Goal: Task Accomplishment & Management: Manage account settings

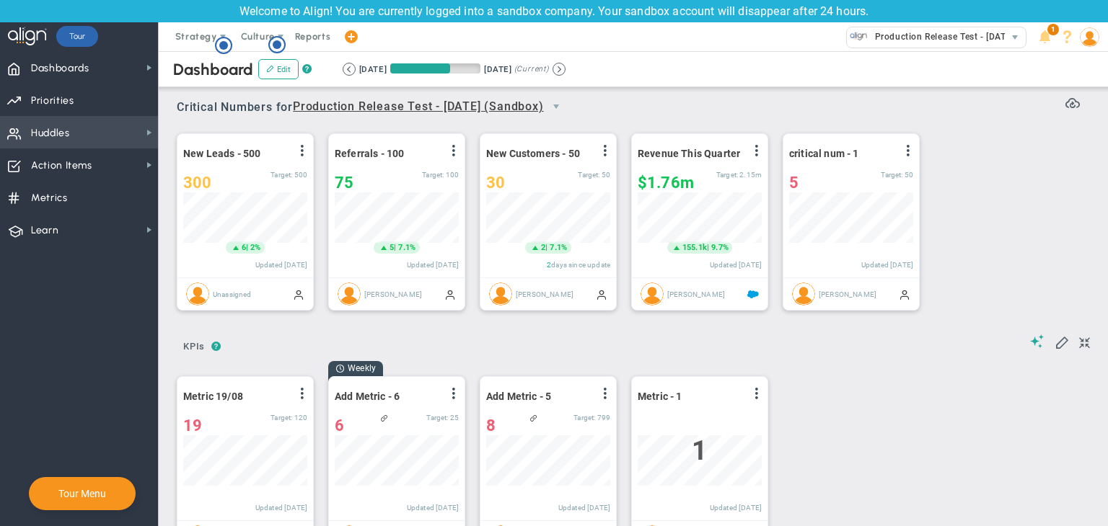
click at [124, 144] on span "Huddles Huddles" at bounding box center [79, 132] width 158 height 32
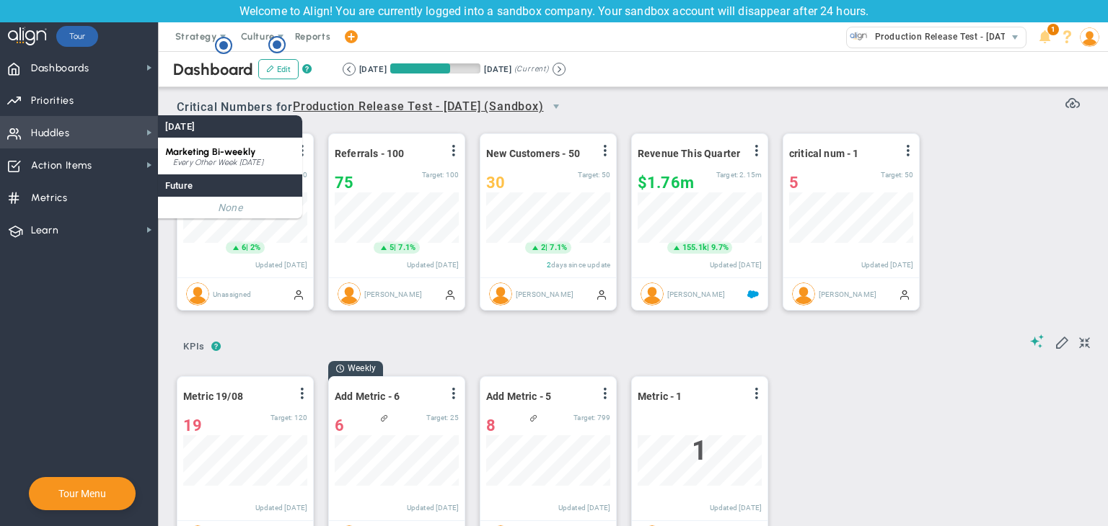
click at [200, 159] on div "Every Other Week [DATE]" at bounding box center [234, 163] width 122 height 9
click at [200, 159] on div "Dashboards Dashboards My Dashboard Company Dashboard ?" at bounding box center [554, 288] width 1108 height 475
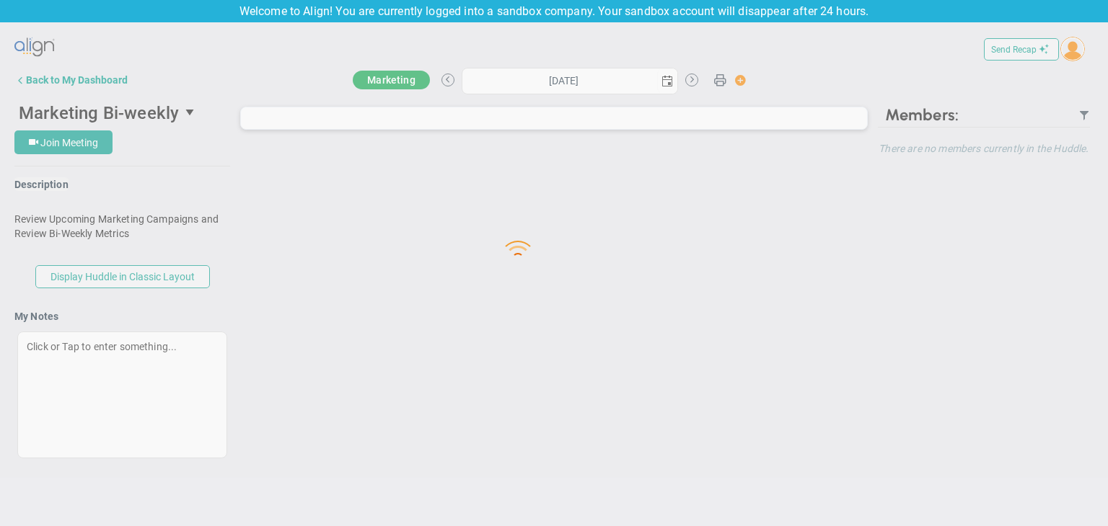
type input "[DATE]"
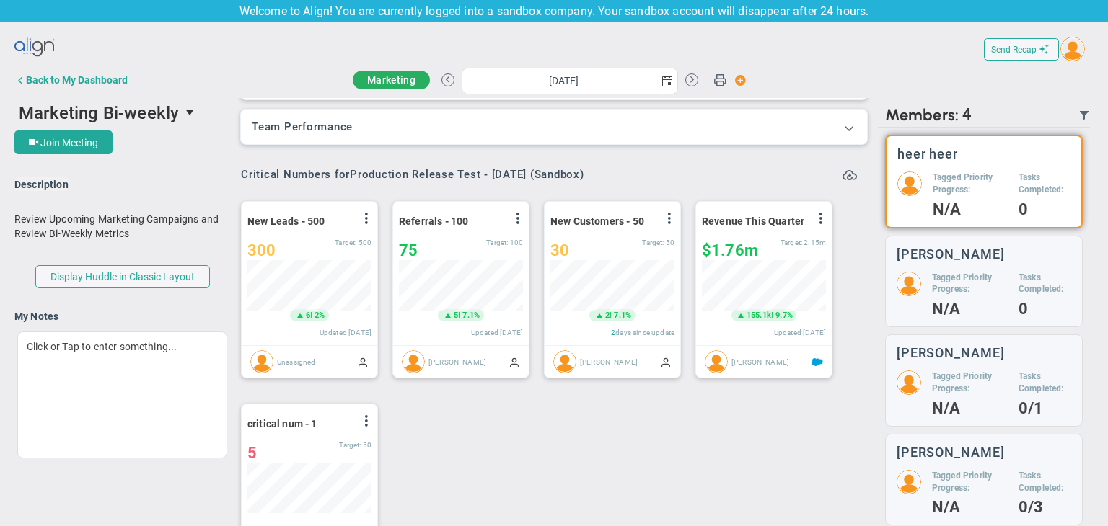
scroll to position [50, 124]
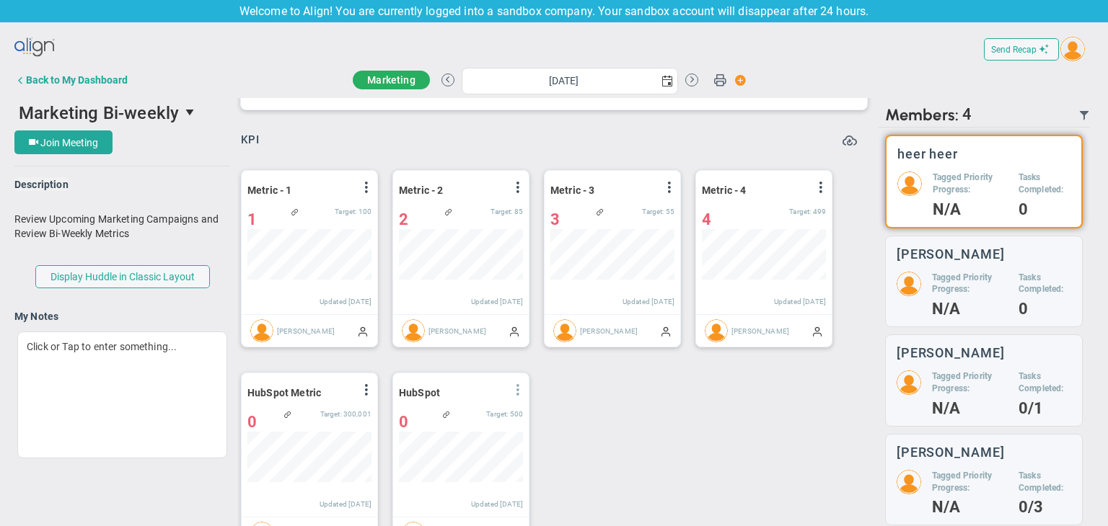
click at [514, 389] on span at bounding box center [518, 390] width 12 height 12
click at [613, 409] on div "Period Metric - 1 View Historical Graph Edit Make "No Change" Update Add Past U…" at bounding box center [548, 360] width 644 height 405
click at [842, 141] on span at bounding box center [849, 138] width 14 height 14
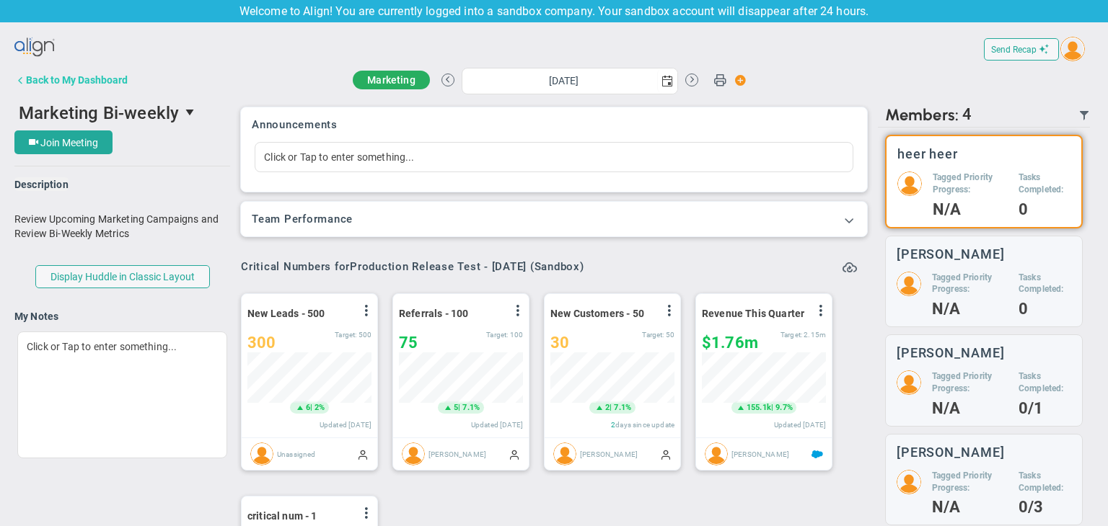
click at [55, 80] on div "Back to My Dashboard" at bounding box center [77, 80] width 102 height 12
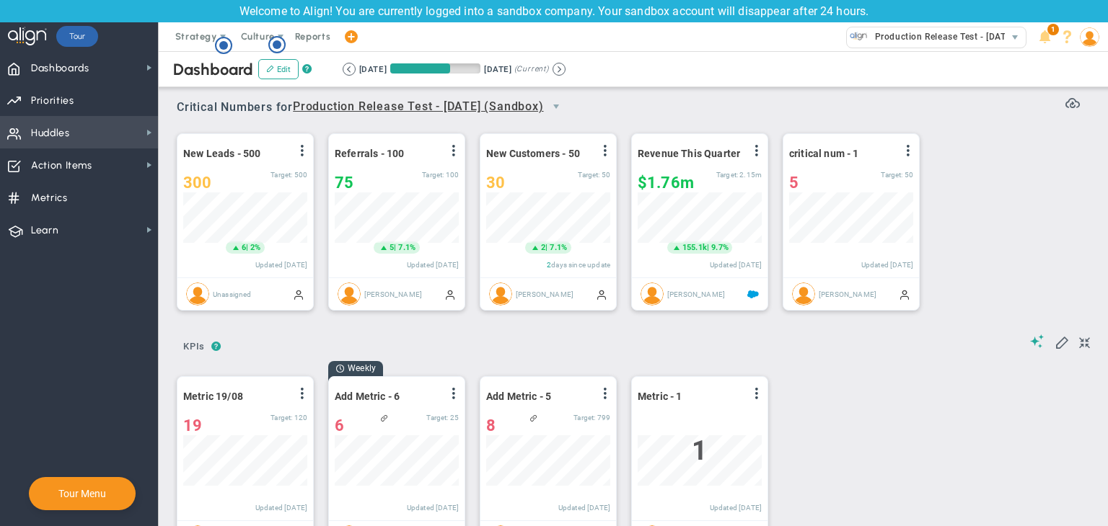
click at [1094, 48] on span at bounding box center [1089, 36] width 22 height 29
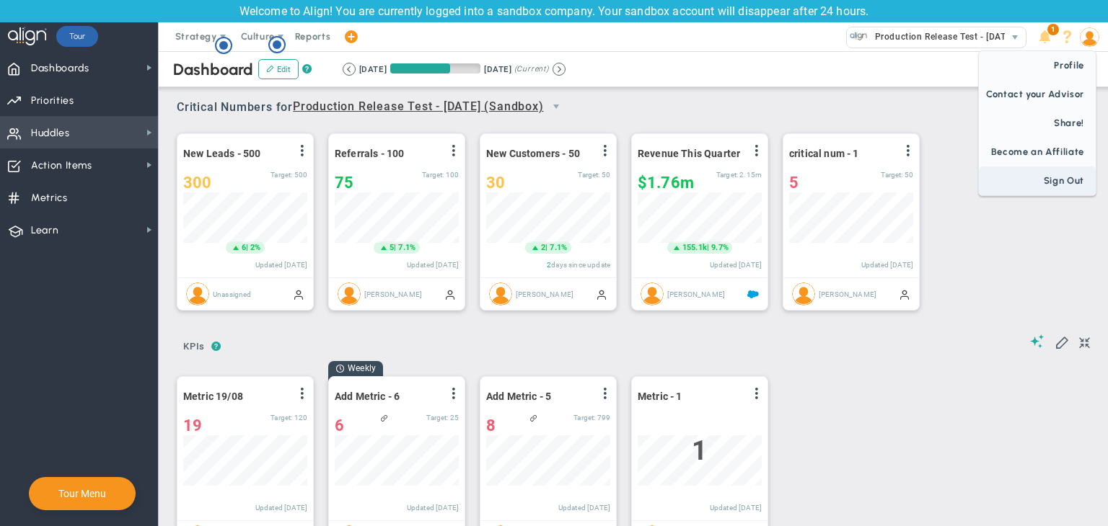
click at [1054, 179] on span "Sign Out" at bounding box center [1037, 181] width 117 height 29
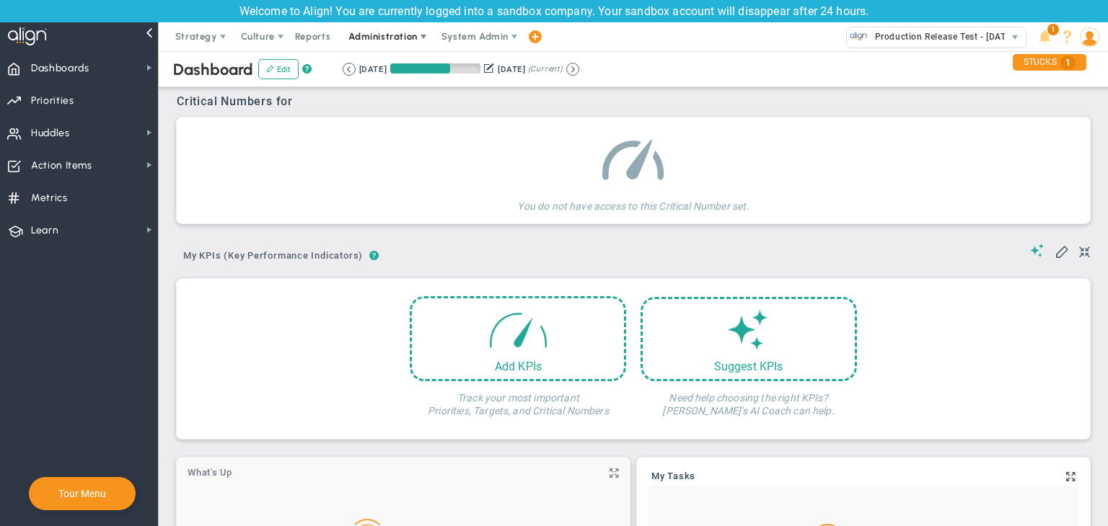
click at [388, 38] on span "Administration" at bounding box center [382, 36] width 69 height 11
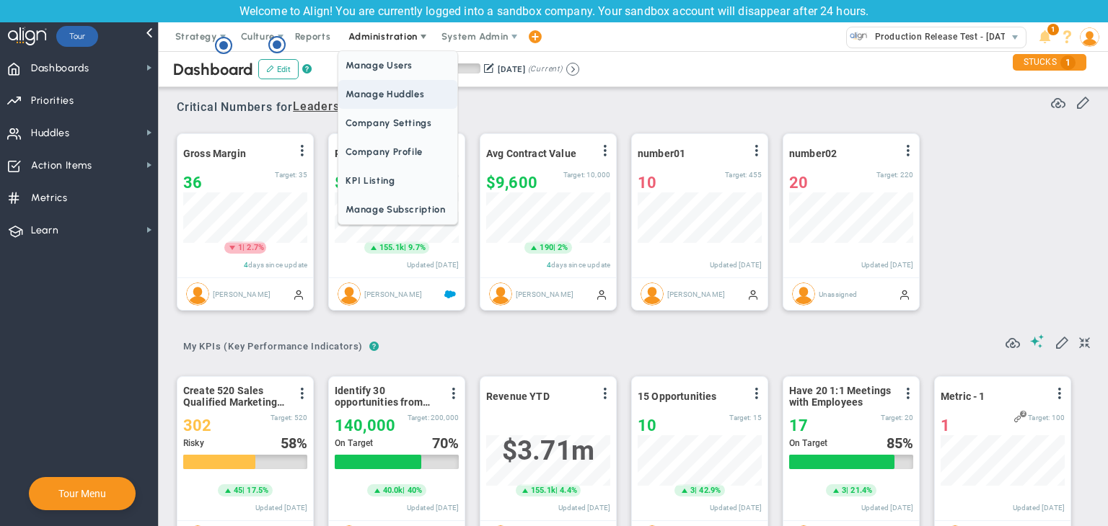
click at [381, 91] on span "Manage Huddles" at bounding box center [397, 94] width 118 height 29
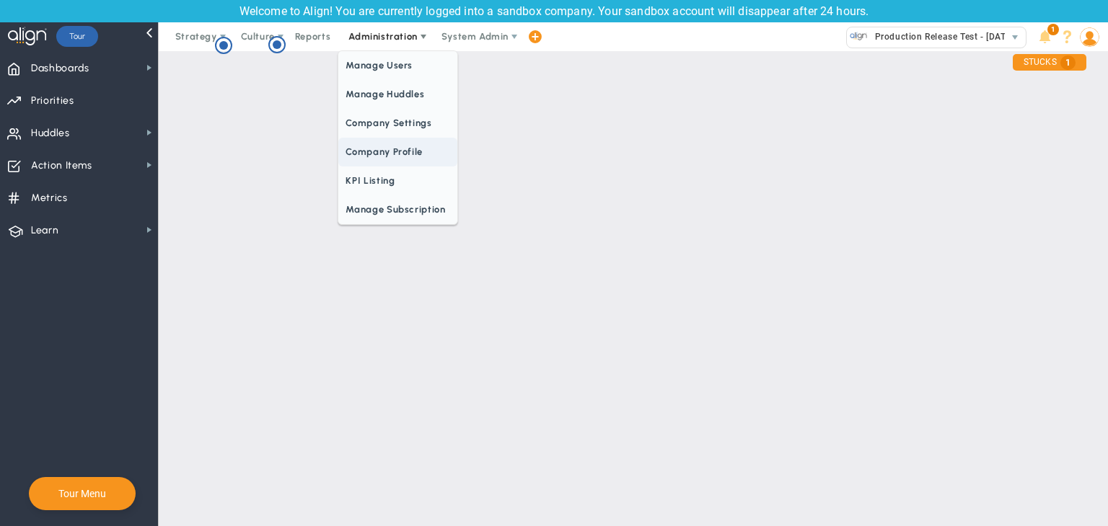
checkbox input "true"
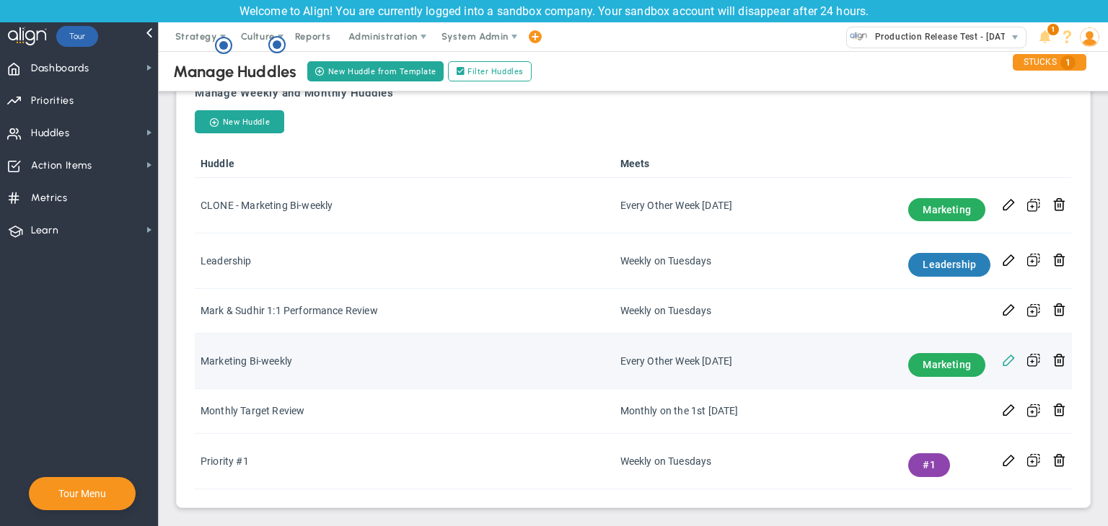
click at [1002, 361] on span at bounding box center [1009, 360] width 14 height 14
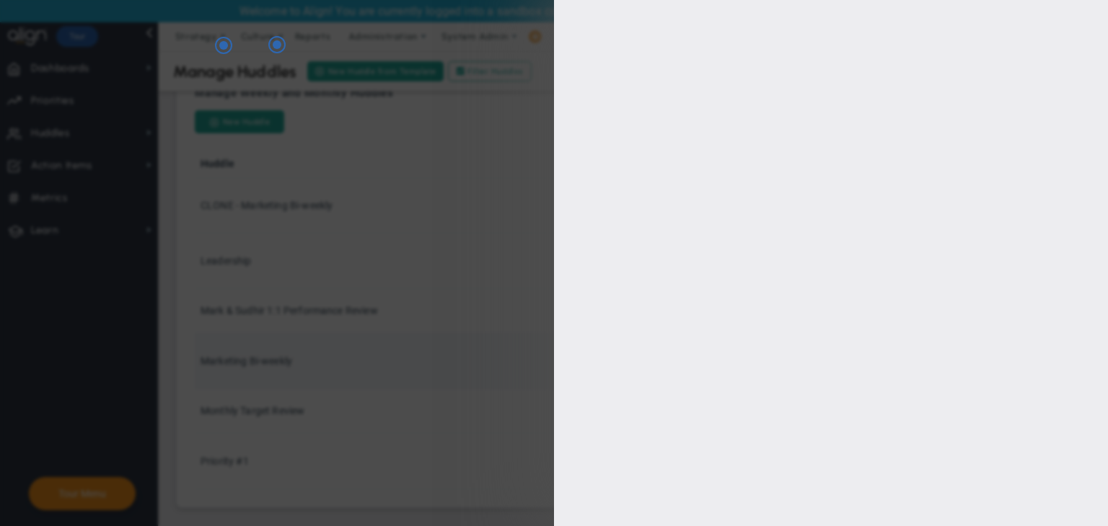
type input "Marketing Bi-weekly"
type input "https://gotomeet.me/"
type input "[DATE]"
type input "09:05:00"
type input "09:35:00"
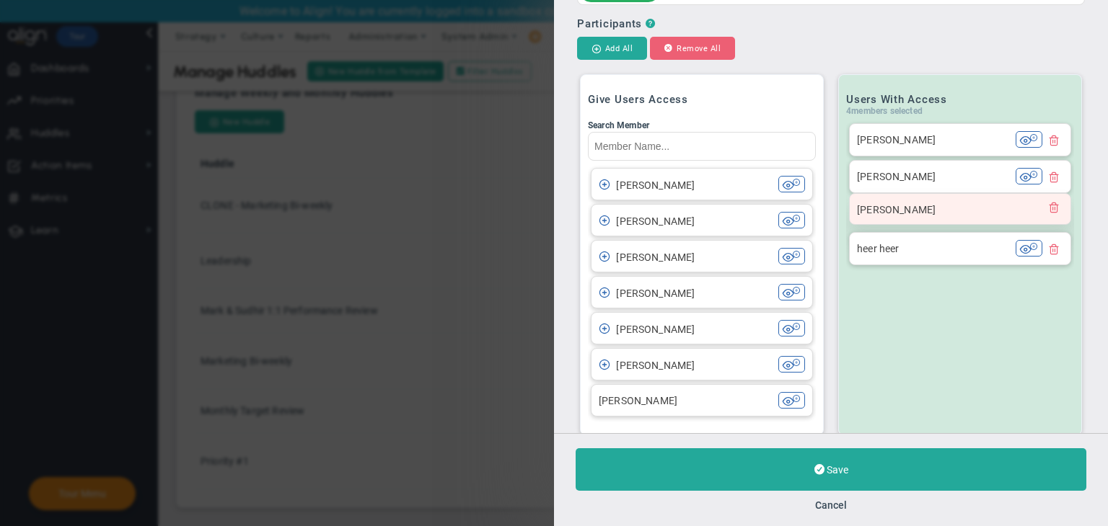
click at [1044, 213] on div at bounding box center [1053, 209] width 19 height 16
click at [1048, 211] on span at bounding box center [1054, 207] width 12 height 12
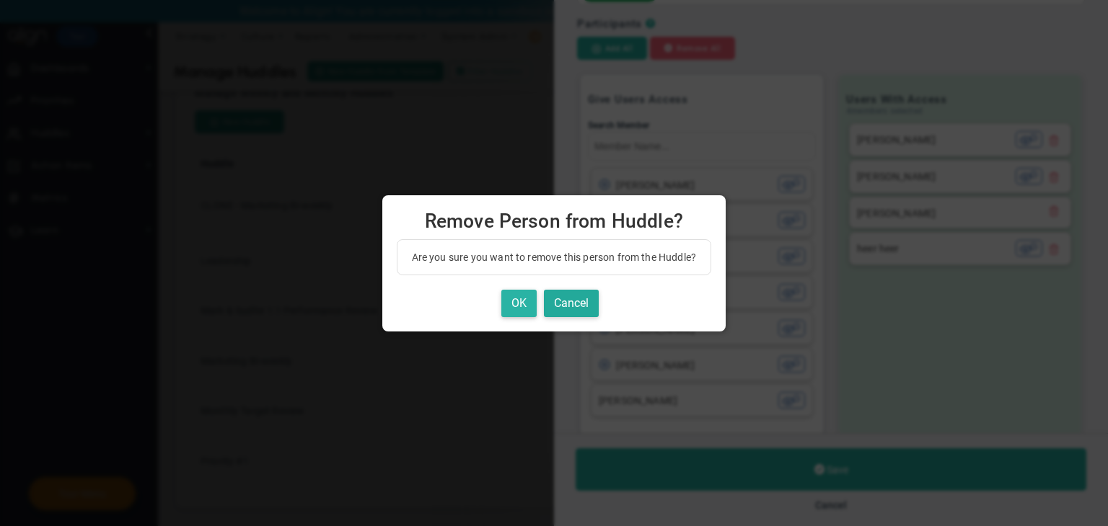
click at [533, 292] on button "OK" at bounding box center [518, 304] width 35 height 28
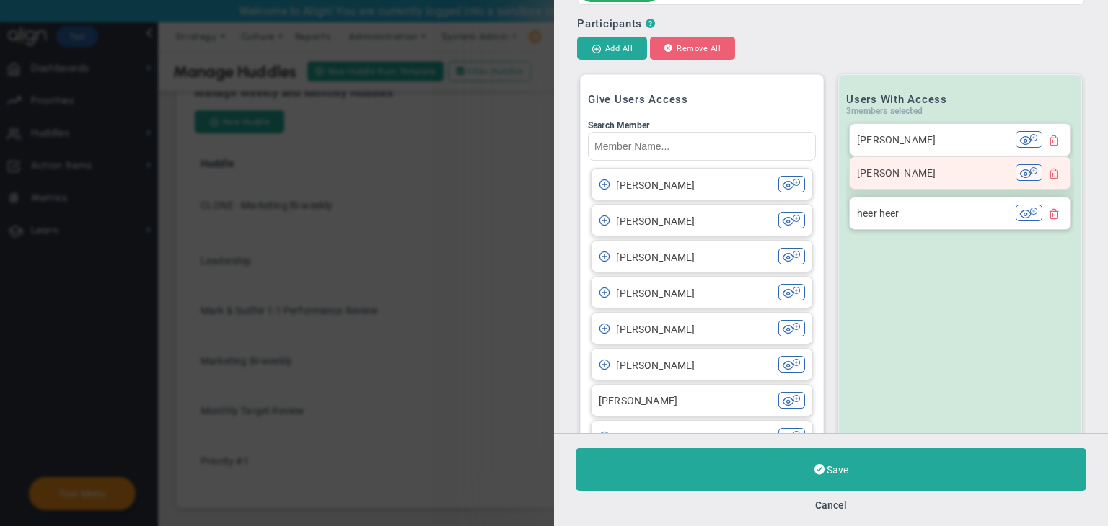
click at [1048, 175] on span at bounding box center [1054, 173] width 12 height 12
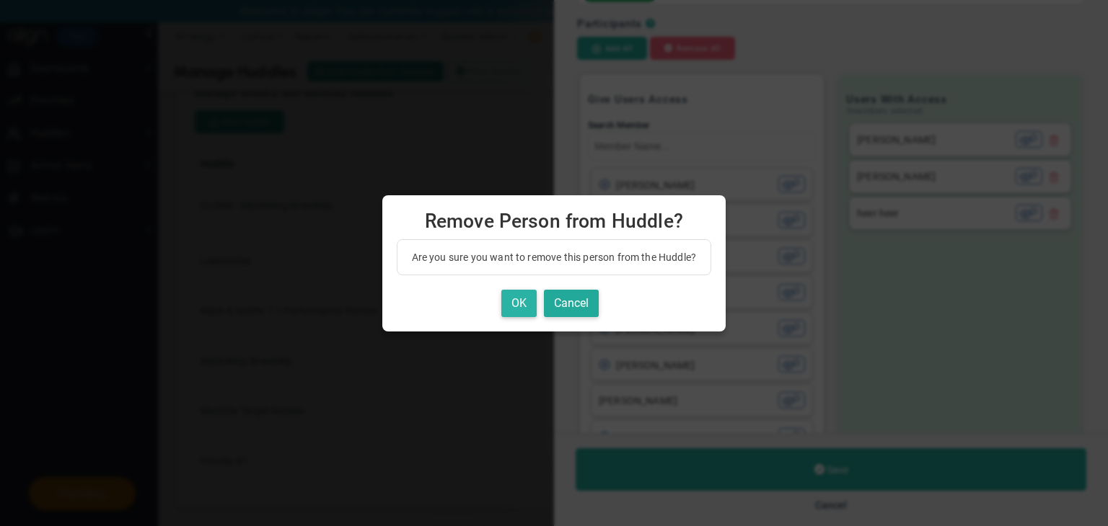
click at [513, 300] on button "OK" at bounding box center [518, 304] width 35 height 28
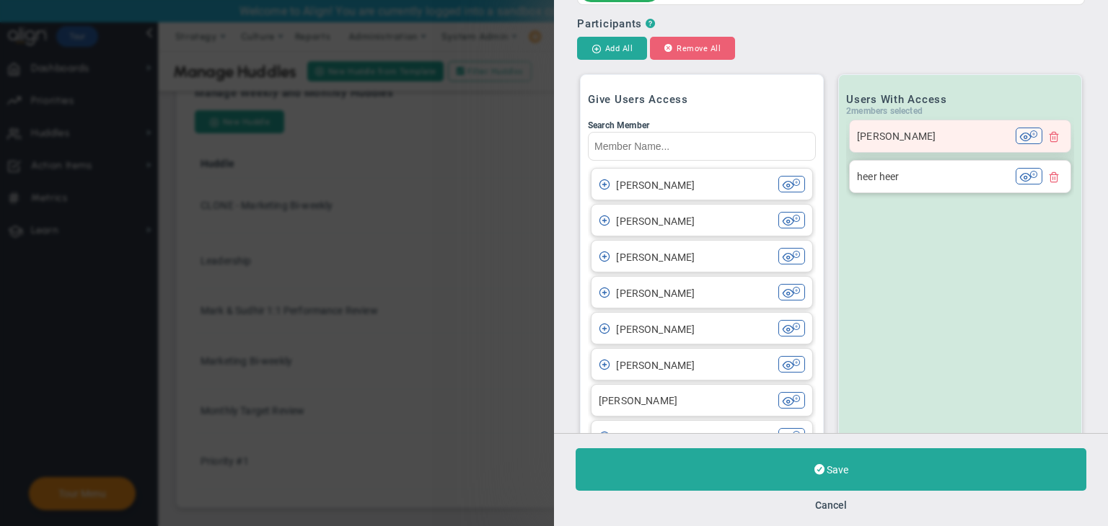
click at [1048, 133] on span at bounding box center [1054, 137] width 12 height 12
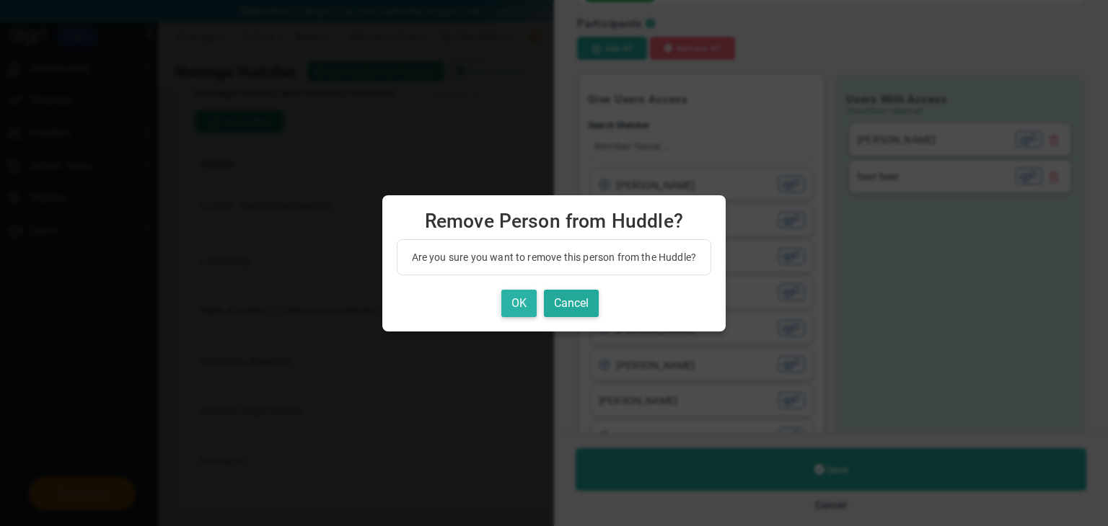
click at [513, 295] on button "OK" at bounding box center [518, 304] width 35 height 28
type input "heer heer"
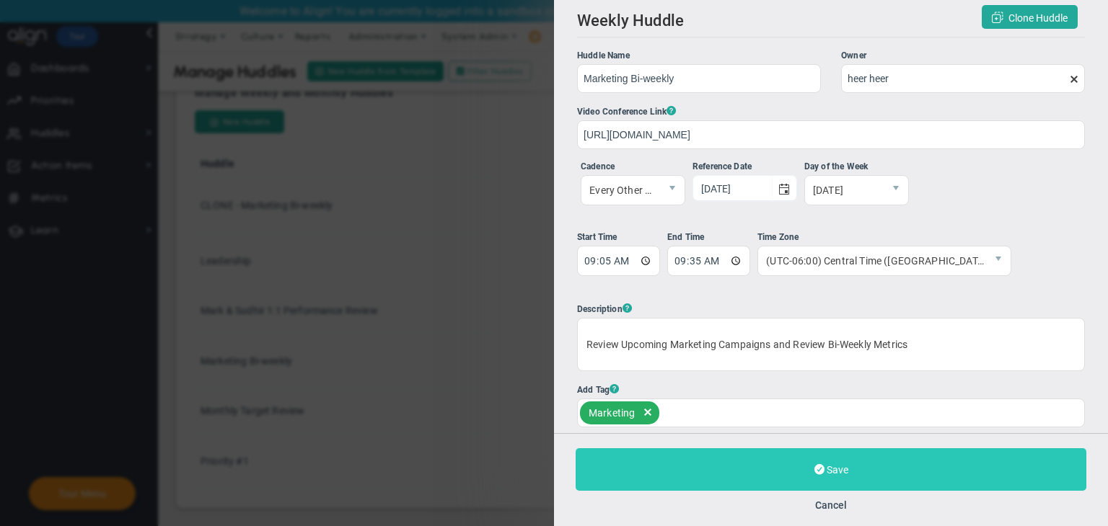
click at [811, 485] on button "Save" at bounding box center [831, 470] width 511 height 43
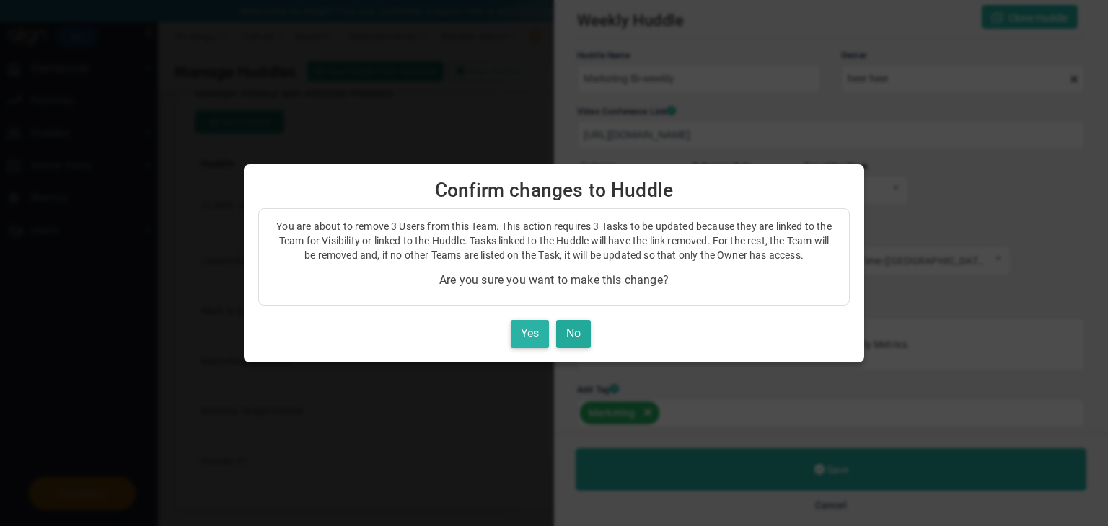
click at [532, 335] on button "Yes" at bounding box center [530, 334] width 38 height 28
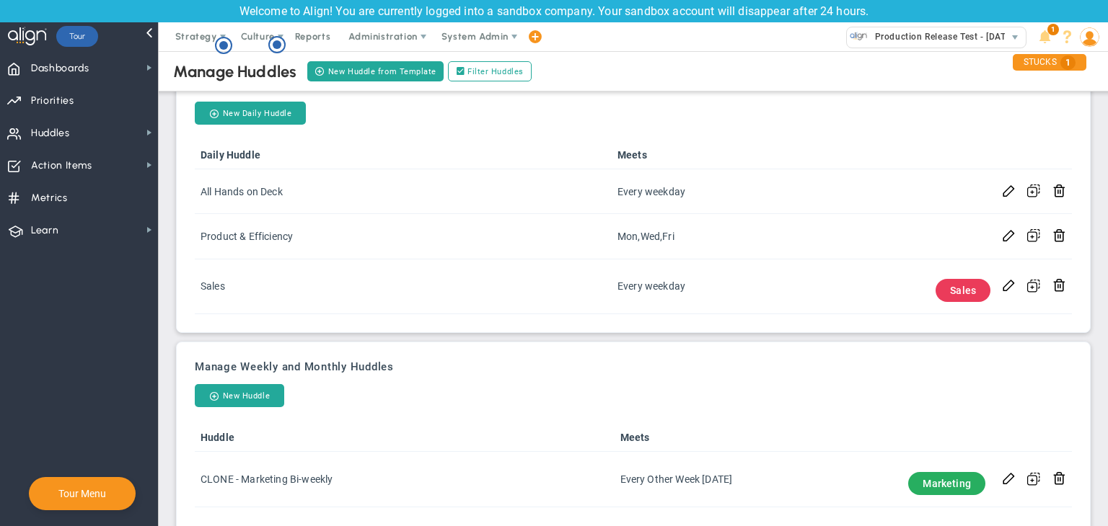
click at [1086, 44] on img at bounding box center [1089, 36] width 19 height 19
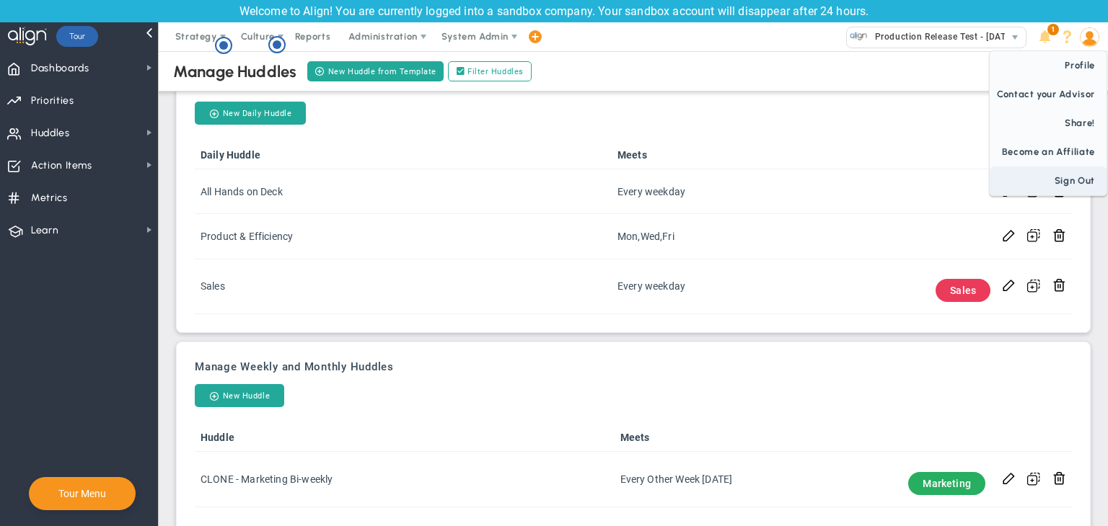
click at [1062, 182] on span "Sign Out" at bounding box center [1047, 181] width 117 height 29
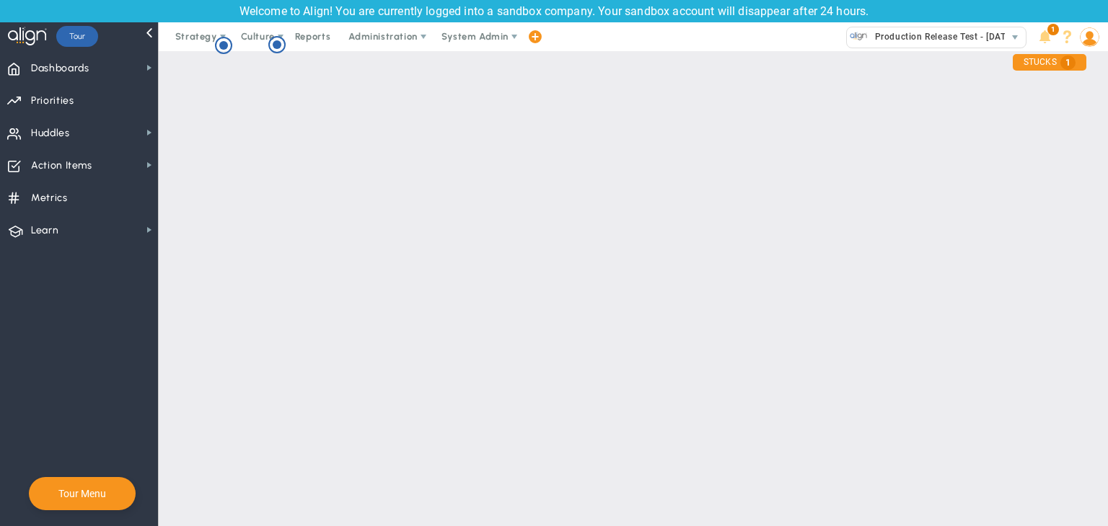
click at [1062, 182] on main "Manage Huddles New Huddle from Template Filter Huddles Filter by Huddle Name Re…" at bounding box center [633, 288] width 949 height 475
